Goal: Check status: Check status

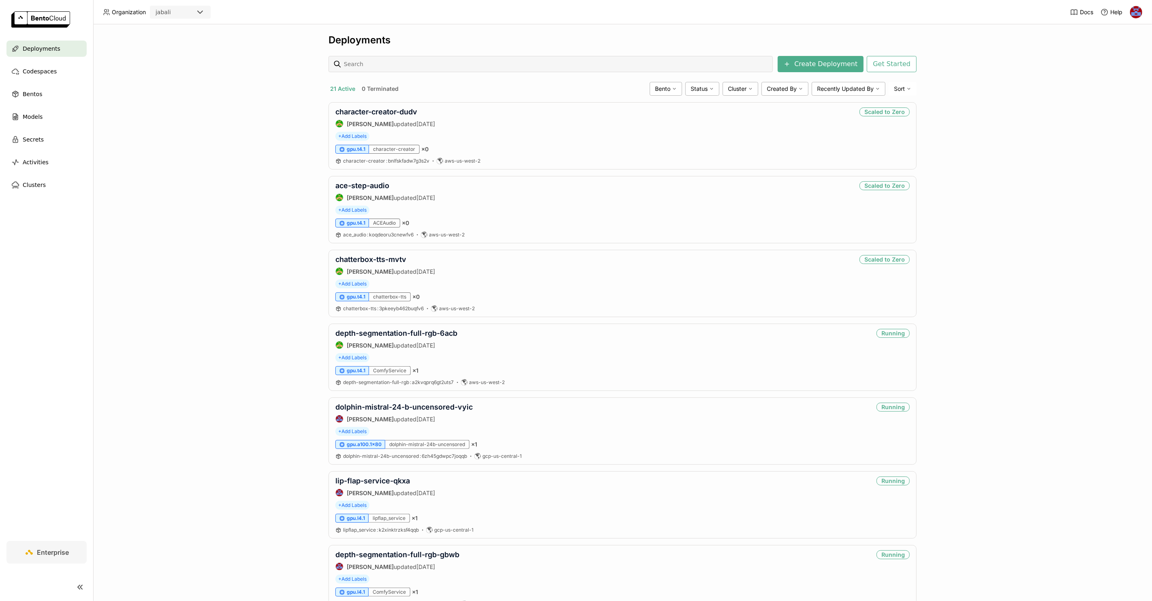
click at [277, 219] on div "Deployments Create Deployment Get Started 21 Active 0 Terminated Bento Status C…" at bounding box center [622, 312] width 1059 height 576
click at [971, 107] on div "Deployments Create Deployment Get Started 21 Active 0 Terminated Bento Status C…" at bounding box center [622, 312] width 1059 height 576
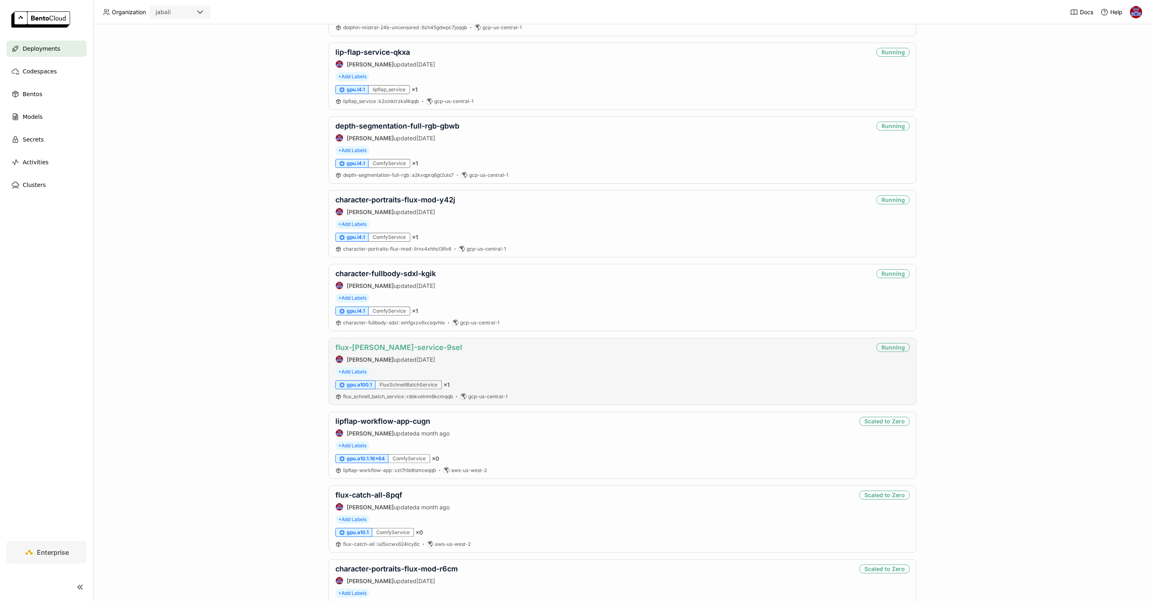
scroll to position [436, 0]
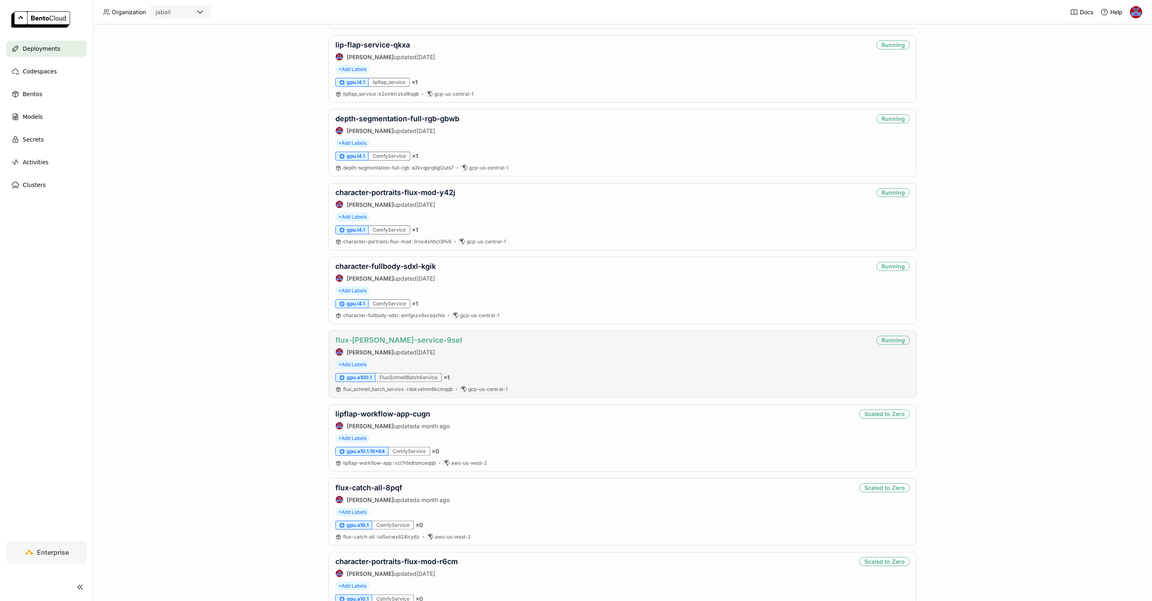
click at [358, 338] on link "flux-[PERSON_NAME]-service-9sel" at bounding box center [399, 340] width 127 height 9
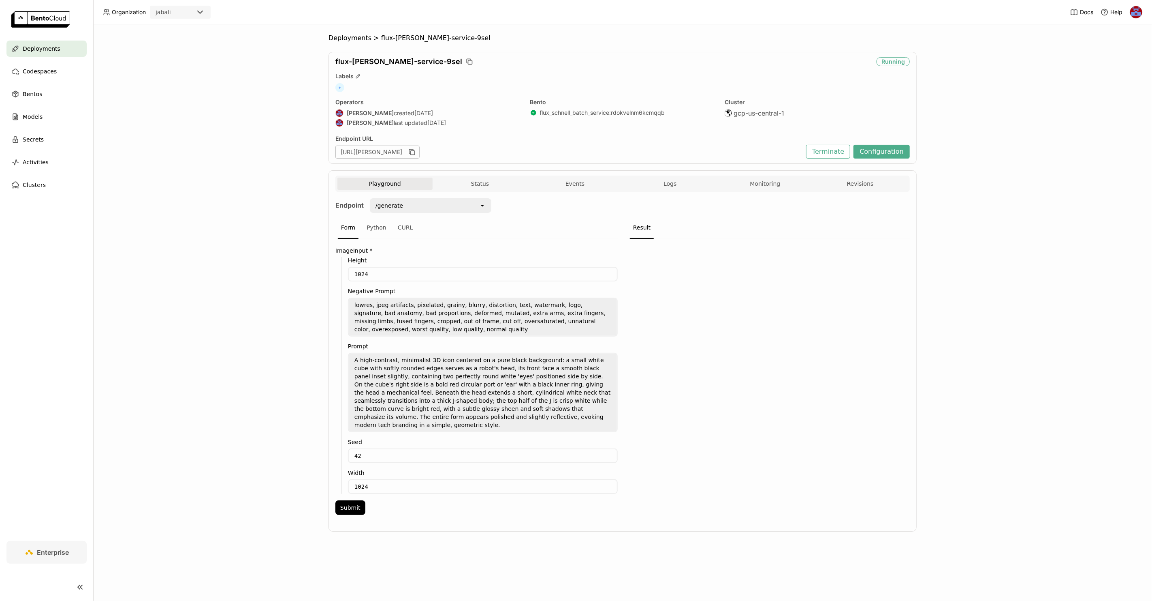
click at [754, 176] on div "Playground Status Events Logs Monitoring Revisions" at bounding box center [623, 183] width 575 height 16
click at [751, 186] on button "Monitoring" at bounding box center [765, 183] width 95 height 12
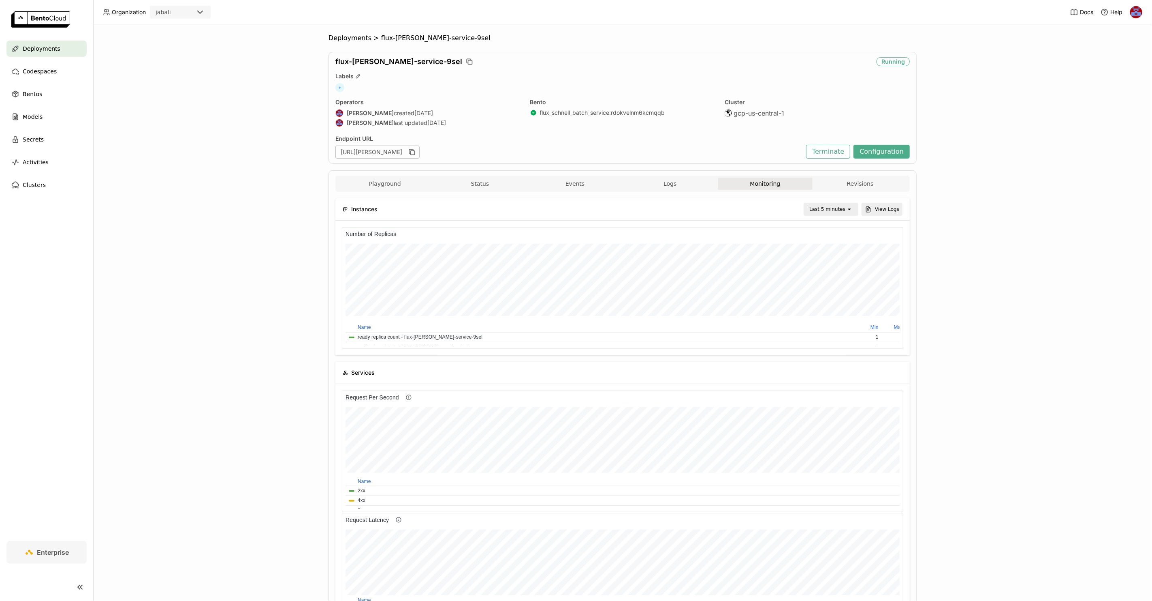
click at [846, 206] on icon "open" at bounding box center [849, 209] width 6 height 6
click at [842, 285] on div "Last 6 hours" at bounding box center [829, 286] width 38 height 8
click at [977, 152] on div "Deployments > flux-[PERSON_NAME]-service-9sel flux-[PERSON_NAME]-service-9sel R…" at bounding box center [622, 312] width 1059 height 576
click at [811, 34] on ol "Deployments > flux-[PERSON_NAME]-service-9sel" at bounding box center [623, 38] width 588 height 8
click at [1001, 126] on div "Deployments > flux-[PERSON_NAME]-service-9sel flux-[PERSON_NAME]-service-9sel R…" at bounding box center [622, 312] width 1059 height 576
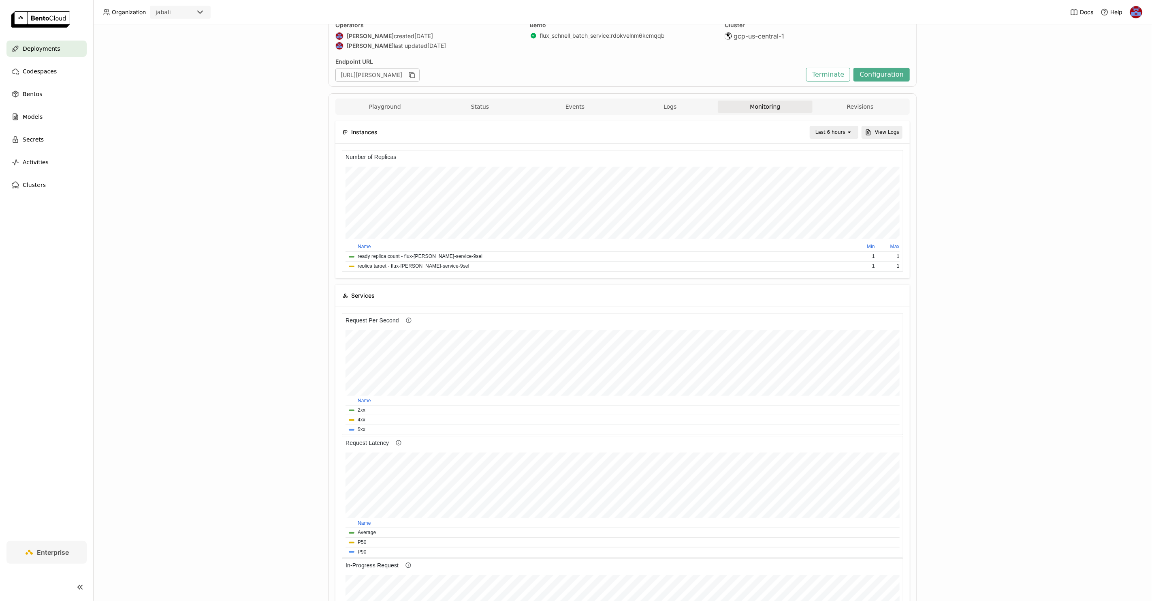
scroll to position [82, 0]
